Goal: Task Accomplishment & Management: Complete application form

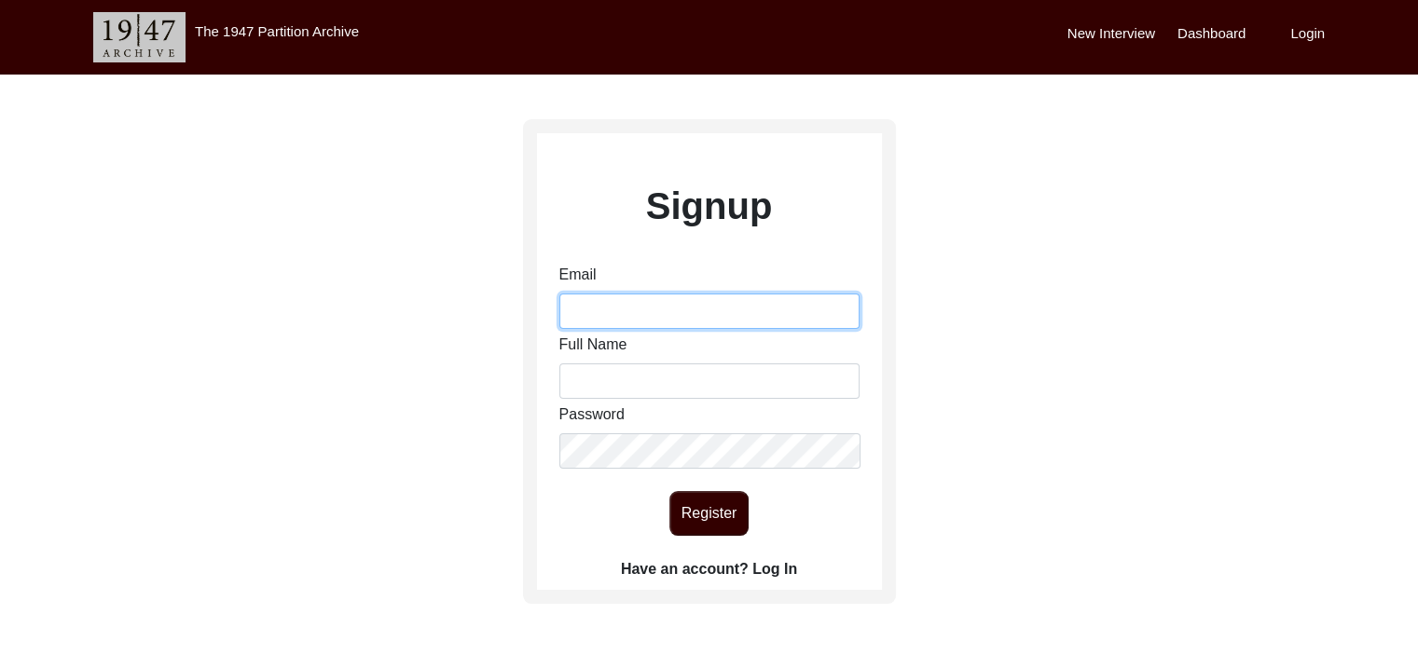
type input "varmaishita12@gmail.com"
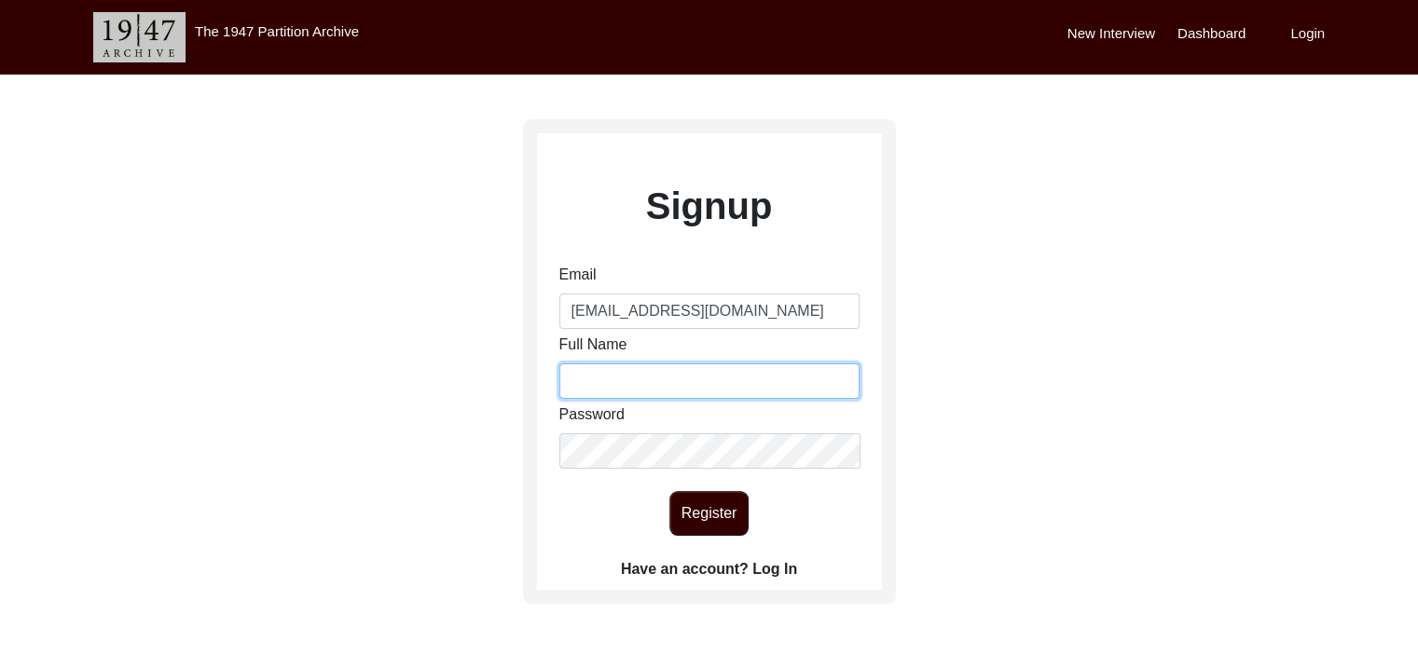
click at [742, 382] on input "Full Name" at bounding box center [709, 381] width 300 height 35
type input "Ishita Varma"
click at [712, 503] on button "Register" at bounding box center [708, 513] width 79 height 45
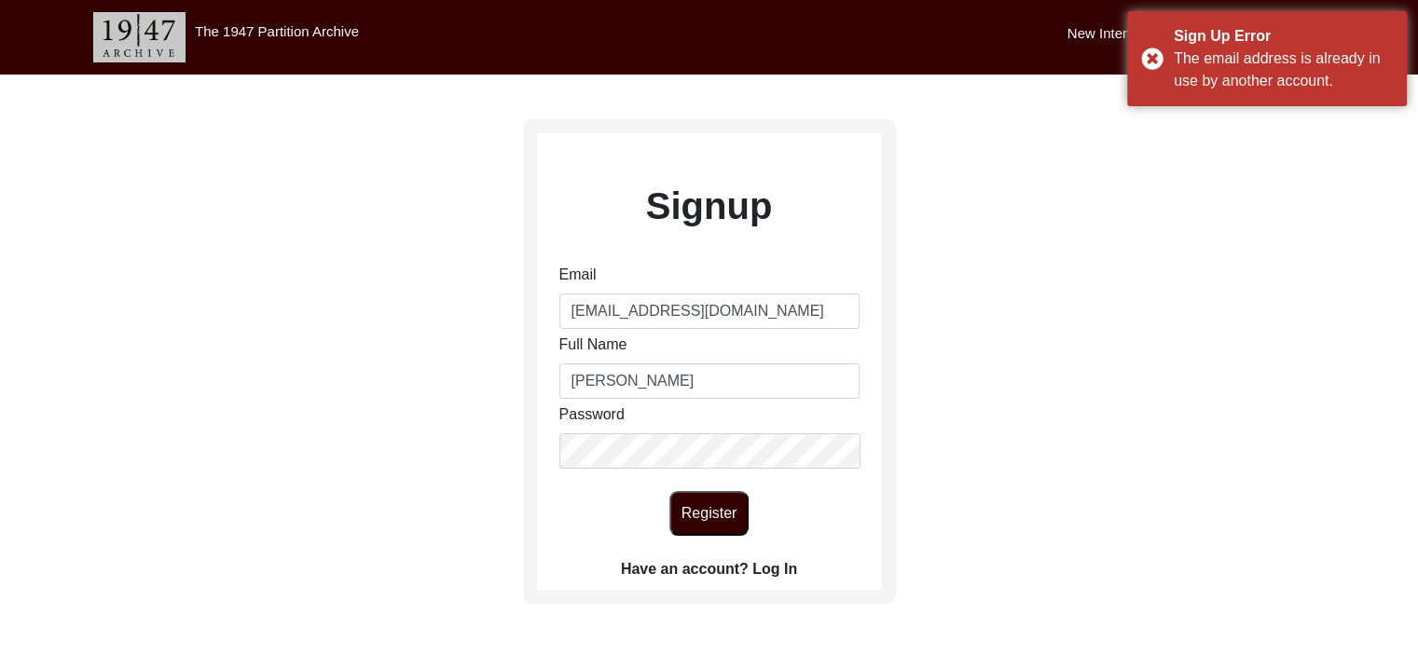
click at [785, 572] on label "Have an account? Log In" at bounding box center [709, 569] width 176 height 22
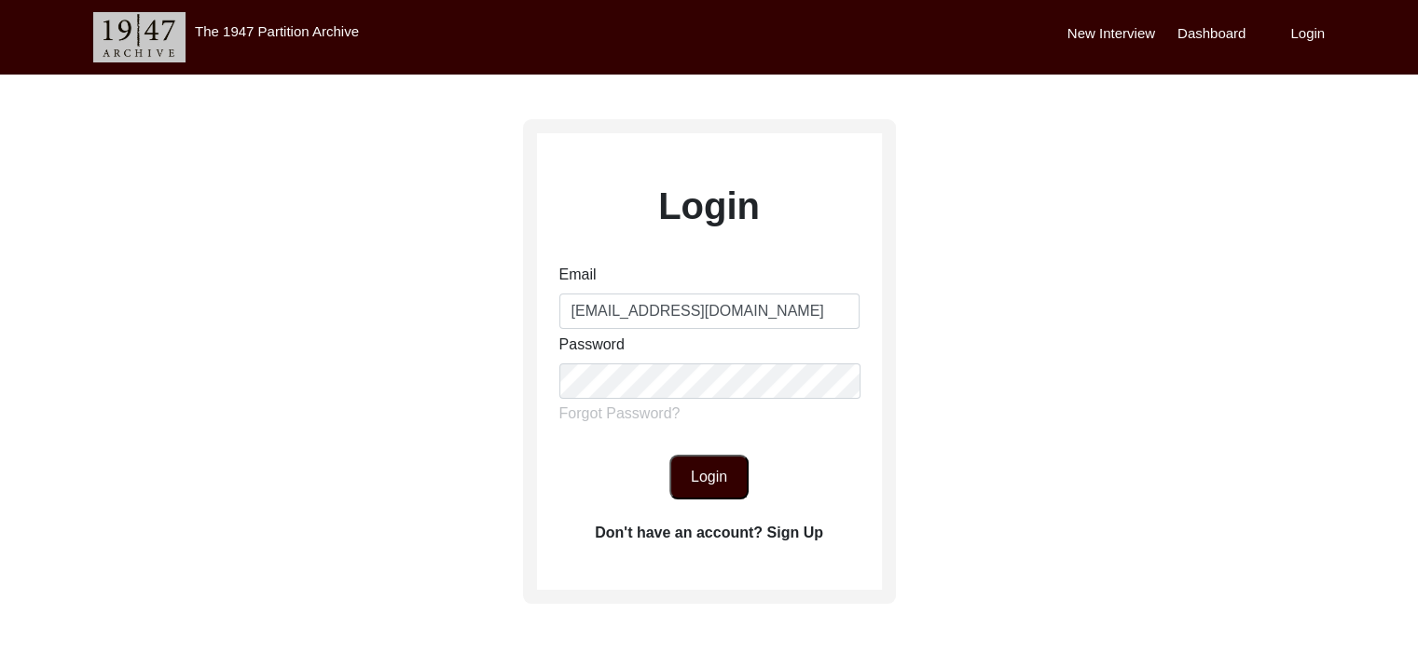
click at [705, 455] on button "Login" at bounding box center [708, 477] width 79 height 45
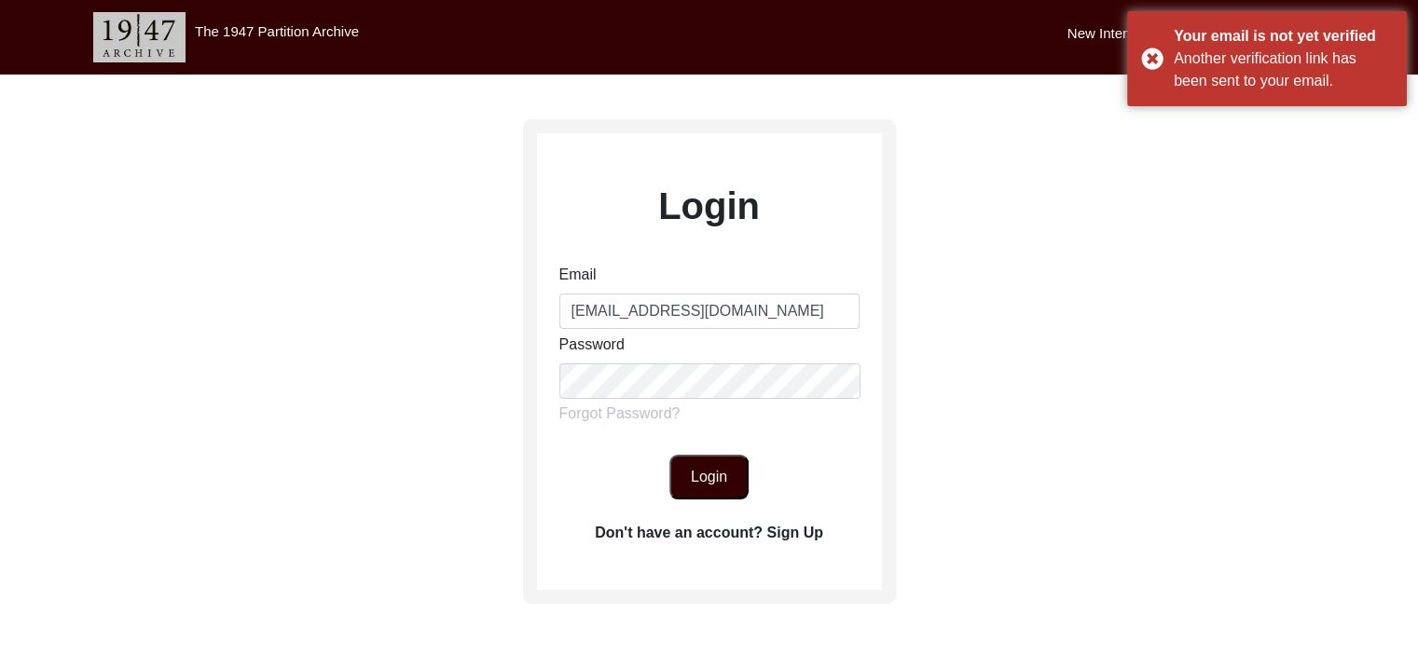
click at [716, 480] on button "Login" at bounding box center [708, 477] width 79 height 45
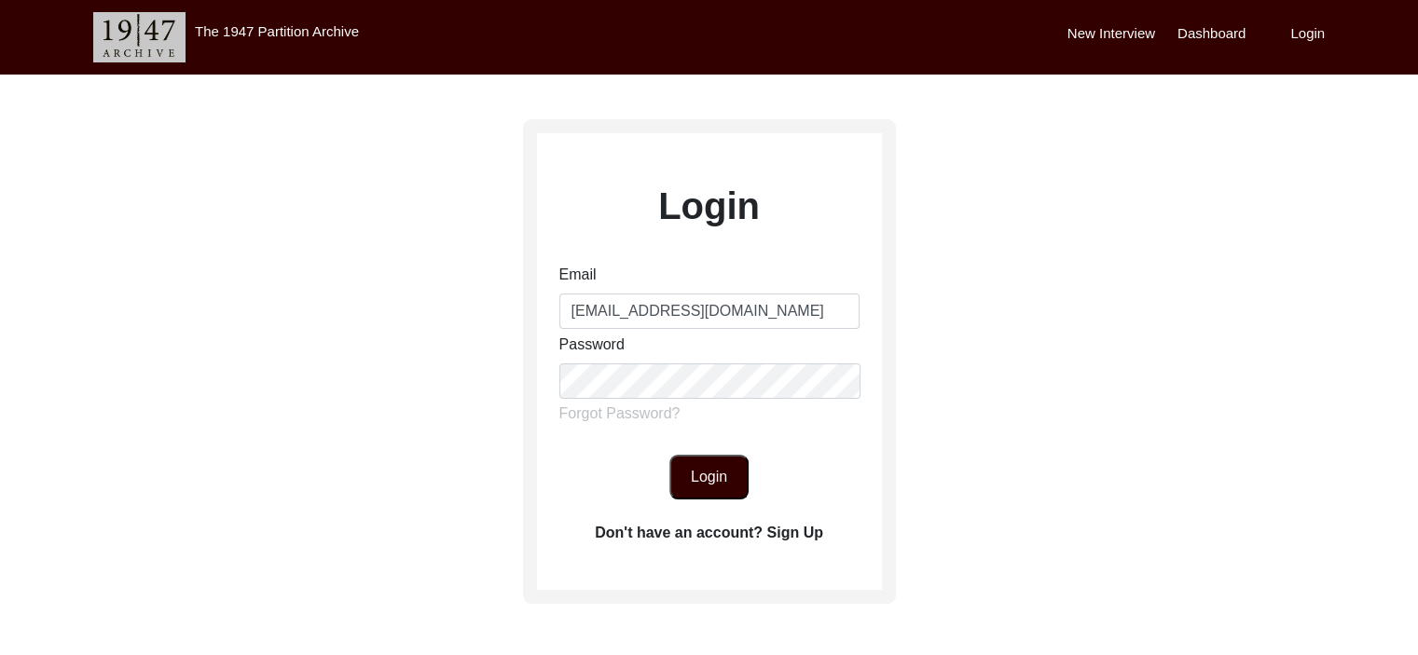
click at [719, 484] on button "Login" at bounding box center [708, 477] width 79 height 45
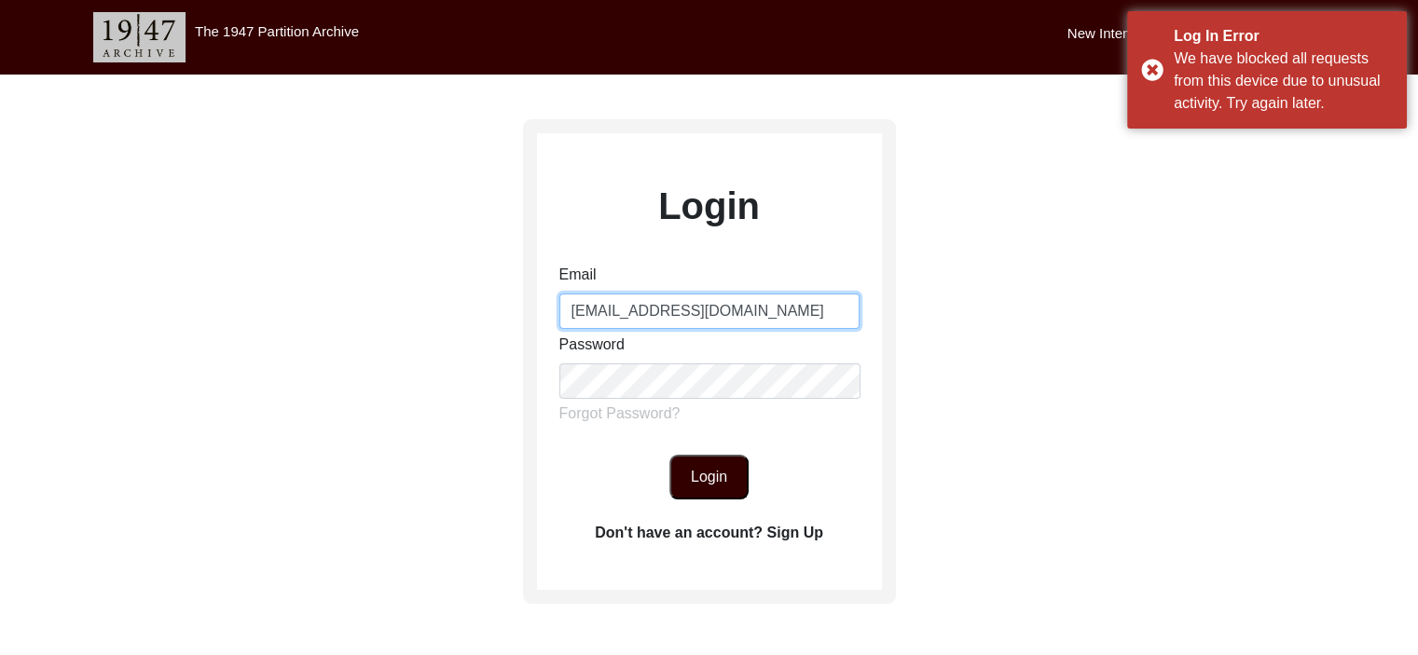
click at [662, 305] on input "varmaishita12@gmail.com" at bounding box center [709, 311] width 300 height 35
type input "[EMAIL_ADDRESS][DOMAIN_NAME]"
click at [705, 457] on button "Login" at bounding box center [708, 477] width 79 height 45
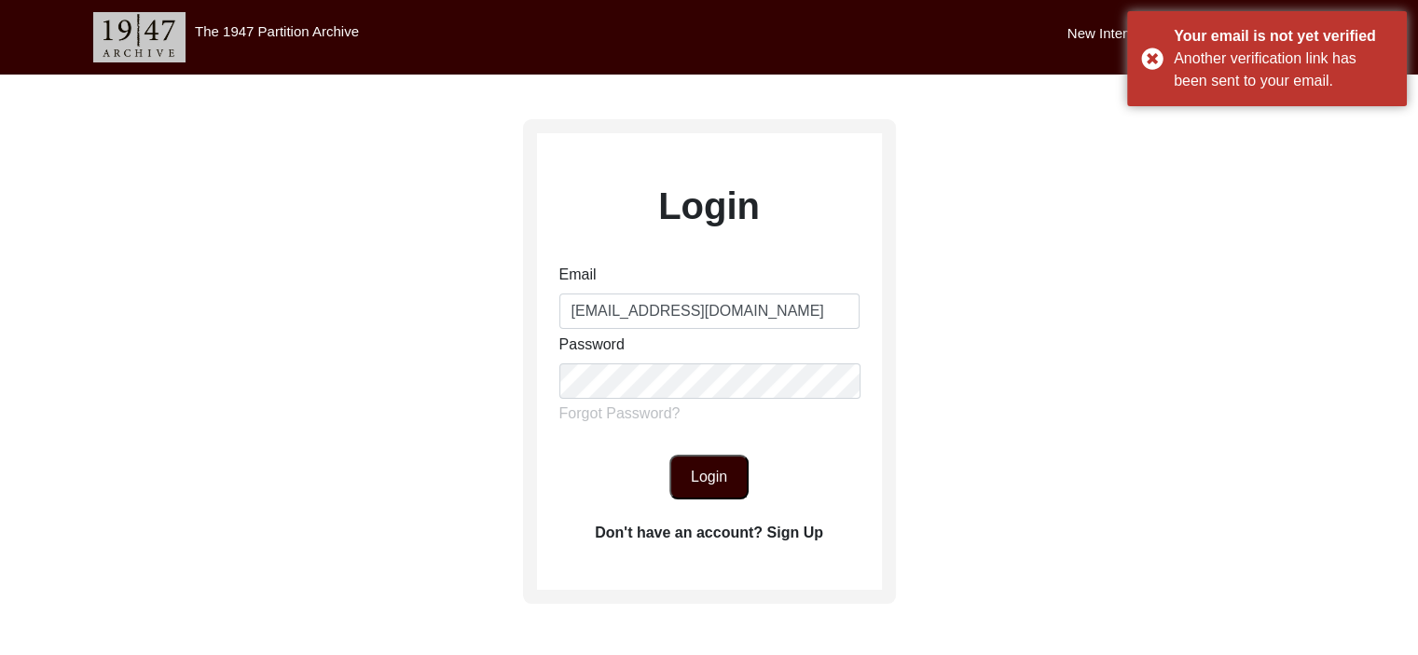
click at [788, 529] on label "Don't have an account? Sign Up" at bounding box center [709, 533] width 228 height 22
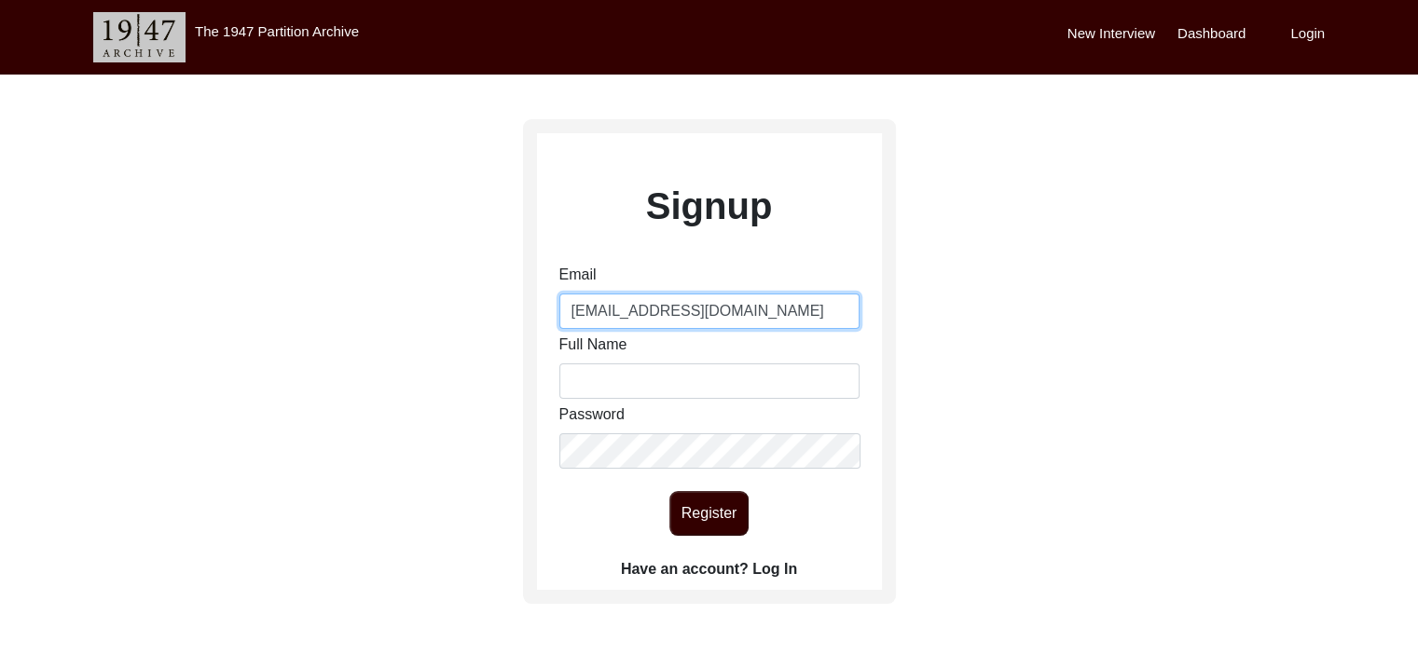
type input "[EMAIL_ADDRESS][DOMAIN_NAME]"
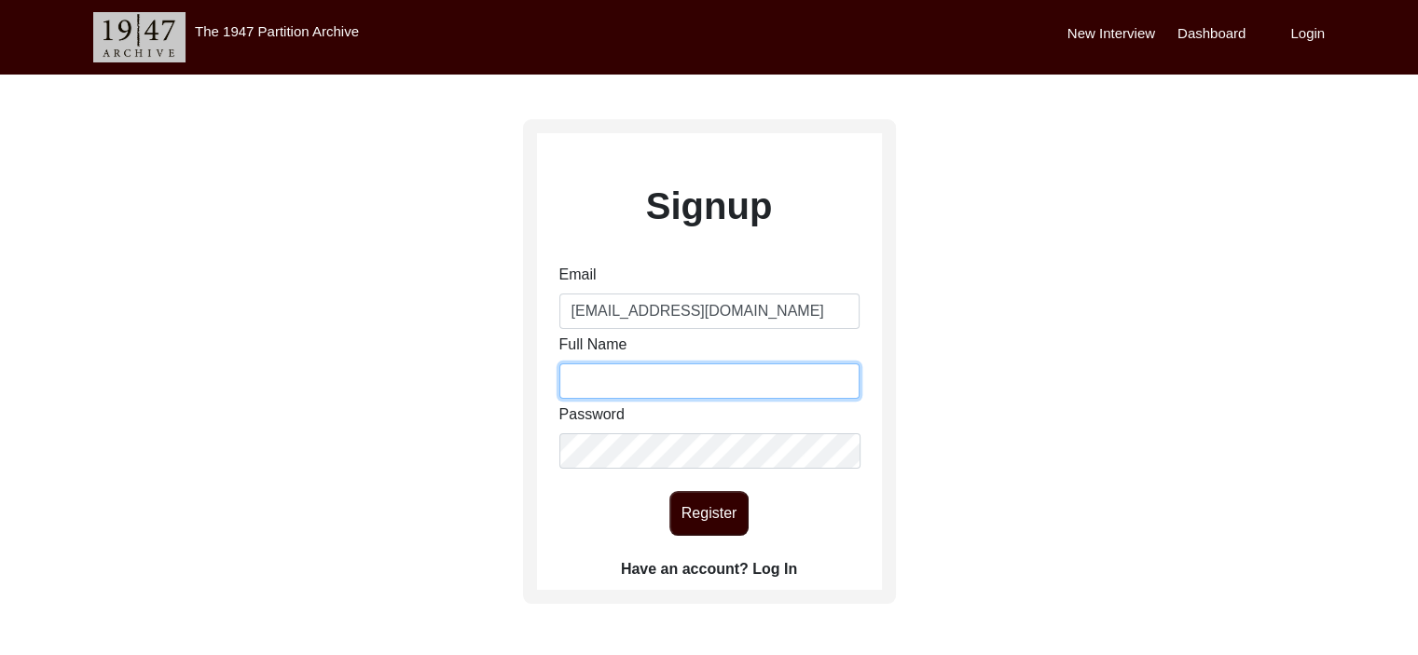
click at [635, 386] on input "Full Name" at bounding box center [709, 381] width 300 height 35
type input "[PERSON_NAME]"
click at [722, 534] on button "Register" at bounding box center [708, 513] width 79 height 45
click at [692, 506] on button "Register" at bounding box center [708, 513] width 79 height 45
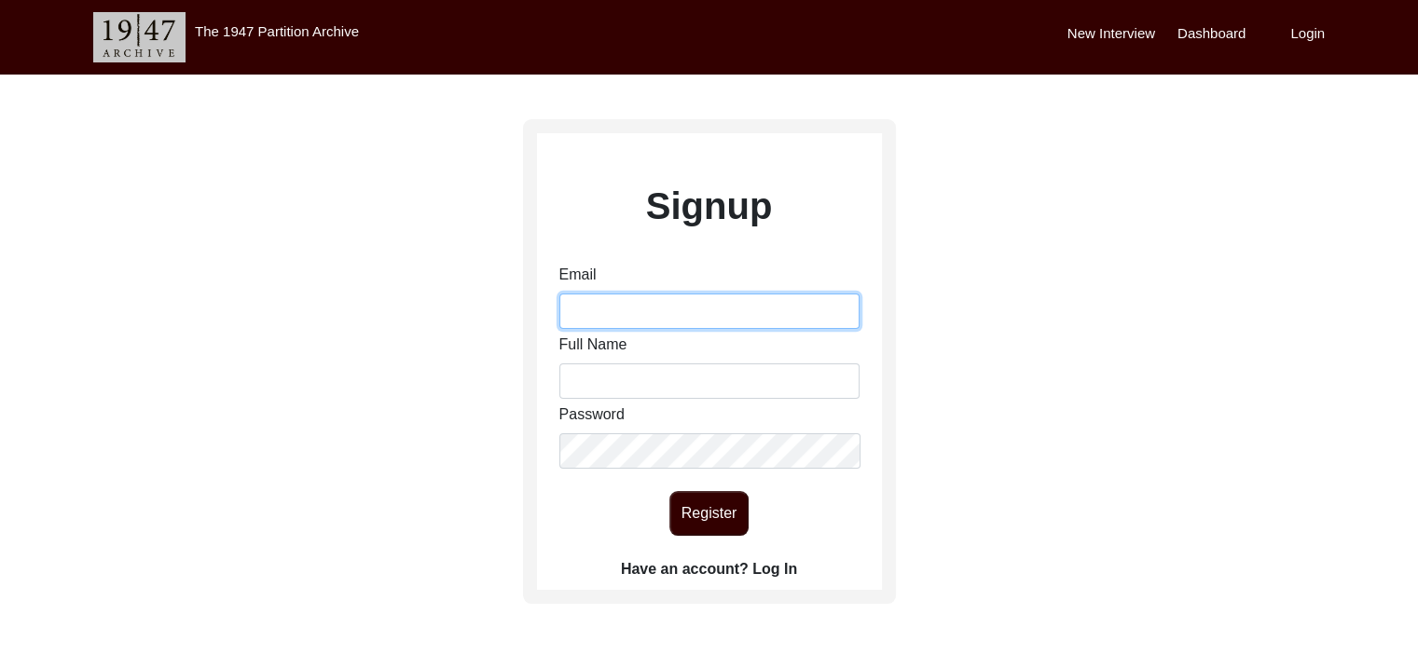
type input "[EMAIL_ADDRESS][DOMAIN_NAME]"
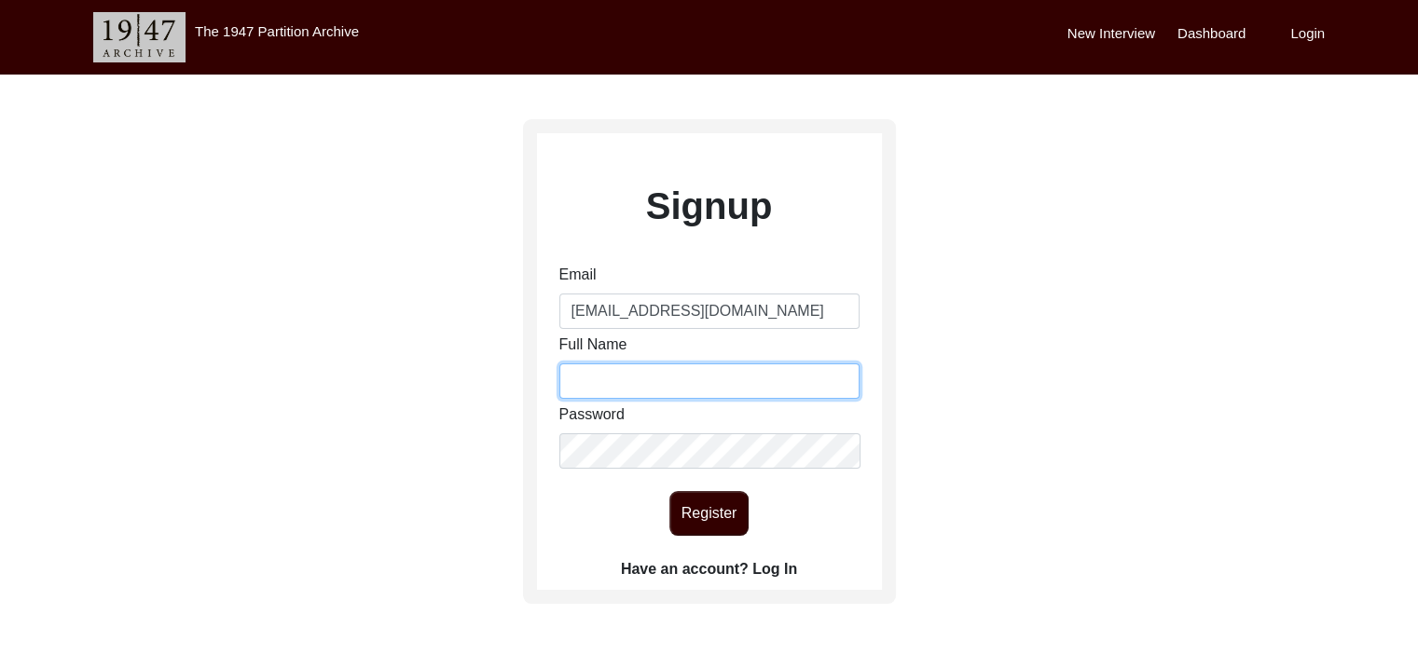
click at [604, 369] on input "Full Name" at bounding box center [709, 381] width 300 height 35
type input "[PERSON_NAME]"
click at [709, 517] on button "Register" at bounding box center [708, 513] width 79 height 45
